Goal: Transaction & Acquisition: Purchase product/service

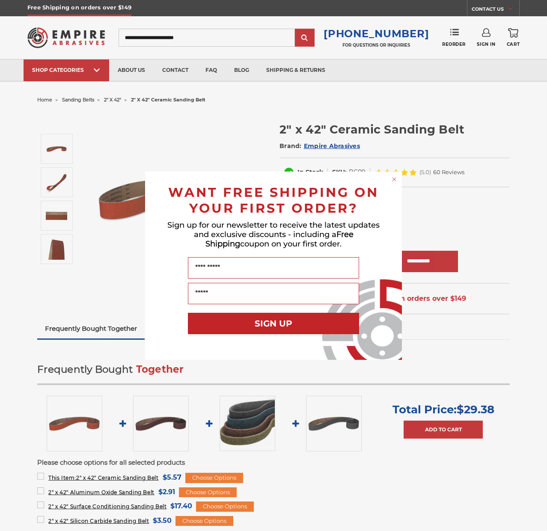
click at [15, 118] on div "Close dialog WANT FREE SHIPPING ON YOUR FIRST ORDER? Sign up for our newsletter…" at bounding box center [273, 265] width 547 height 531
click at [398, 177] on icon "Close dialog" at bounding box center [394, 179] width 9 height 9
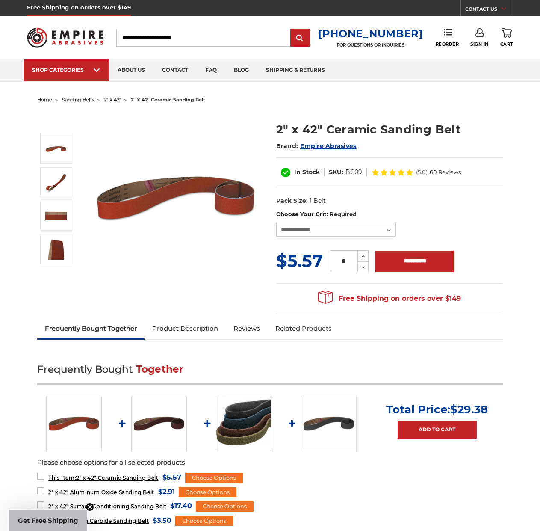
click at [118, 101] on span "2" x 42"" at bounding box center [112, 100] width 17 height 6
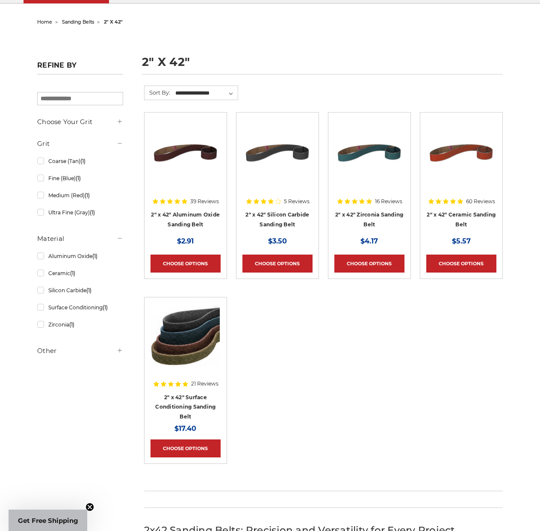
scroll to position [86, 0]
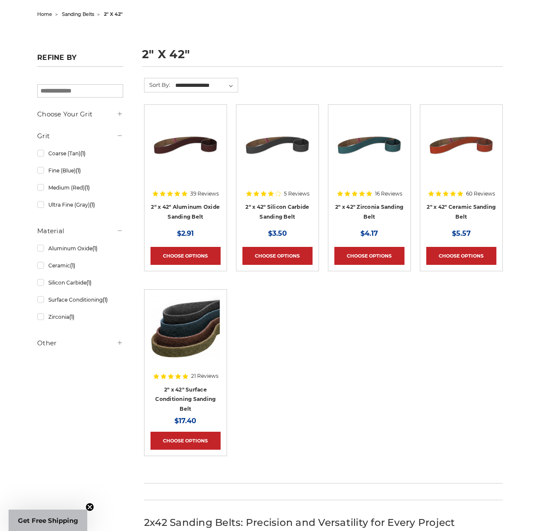
click at [203, 393] on h4 "2" x 42" Surface Conditioning Sanding Belt" at bounding box center [186, 398] width 70 height 29
click at [203, 397] on link "2" x 42" Surface Conditioning Sanding Belt" at bounding box center [185, 399] width 60 height 26
